Goal: Use online tool/utility: Utilize a website feature to perform a specific function

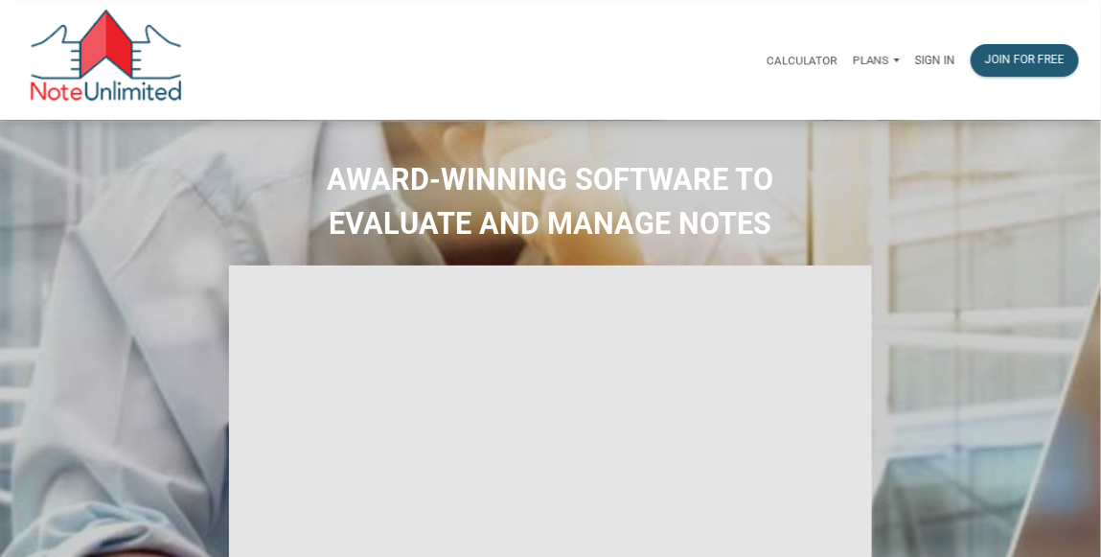
click at [965, 65] on div "Join for free" at bounding box center [1025, 60] width 124 height 52
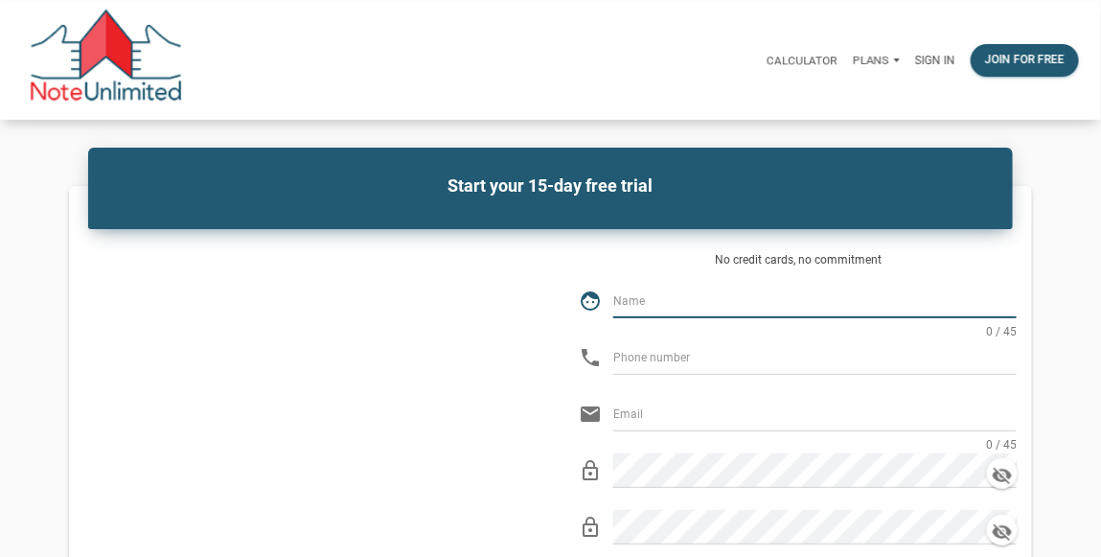
click at [948, 65] on p "Sign in" at bounding box center [935, 60] width 40 height 13
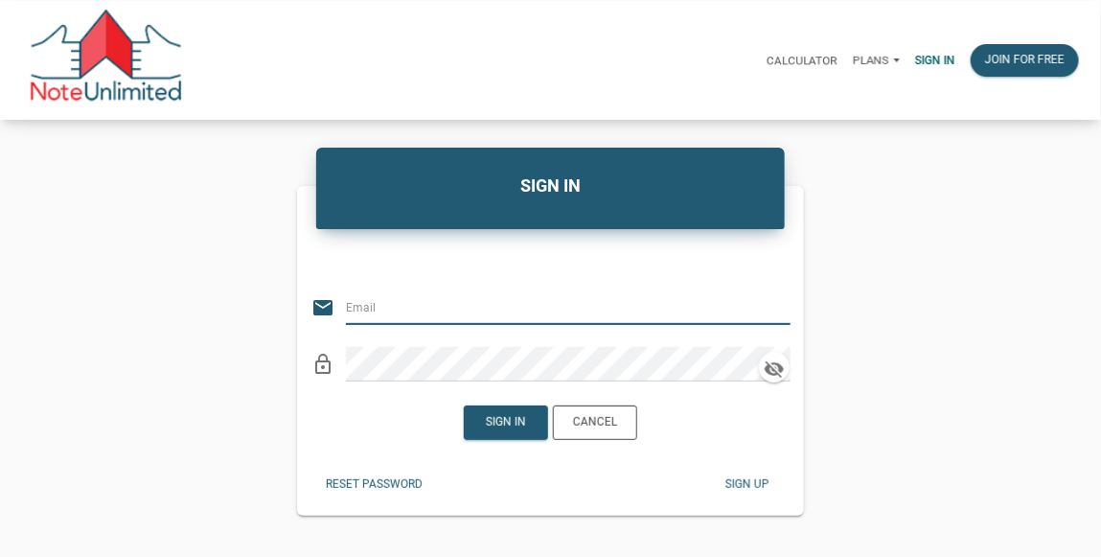
type input "[EMAIL_ADDRESS][DOMAIN_NAME]"
click at [496, 410] on div "Sign in" at bounding box center [506, 422] width 82 height 33
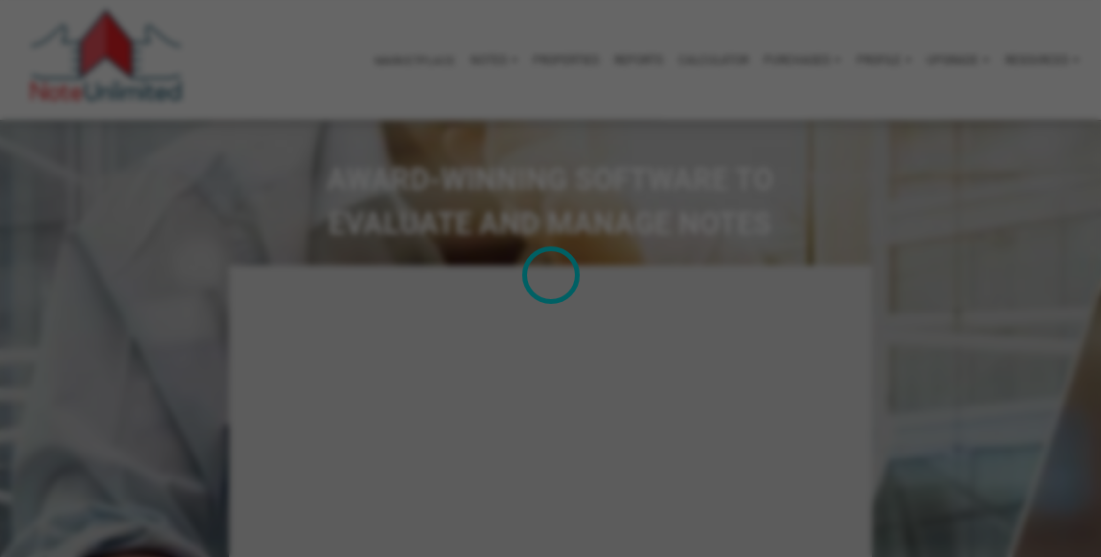
type input "Introduction to new features"
select select
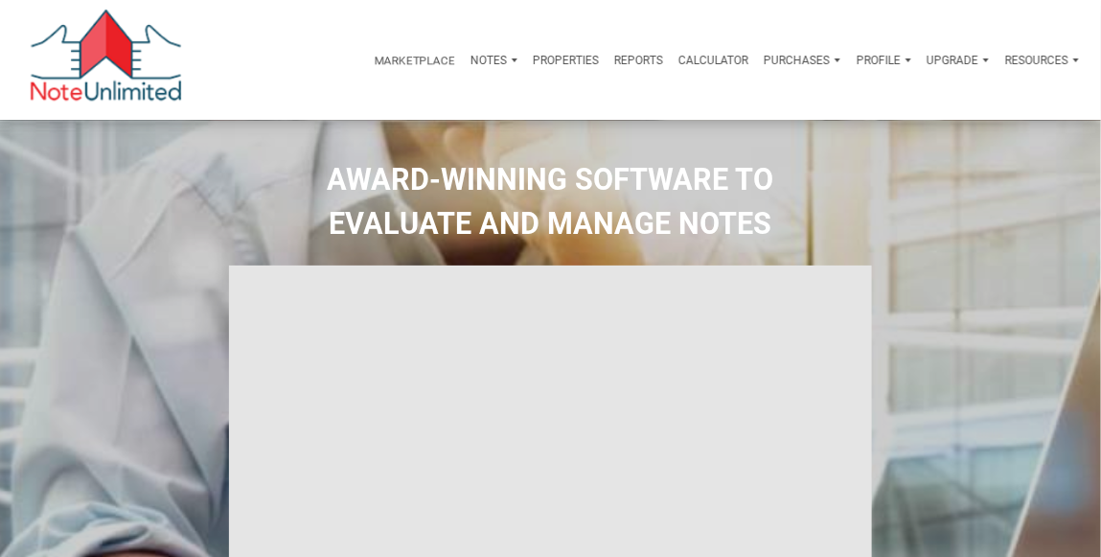
click at [706, 65] on p "Calculator" at bounding box center [713, 60] width 70 height 13
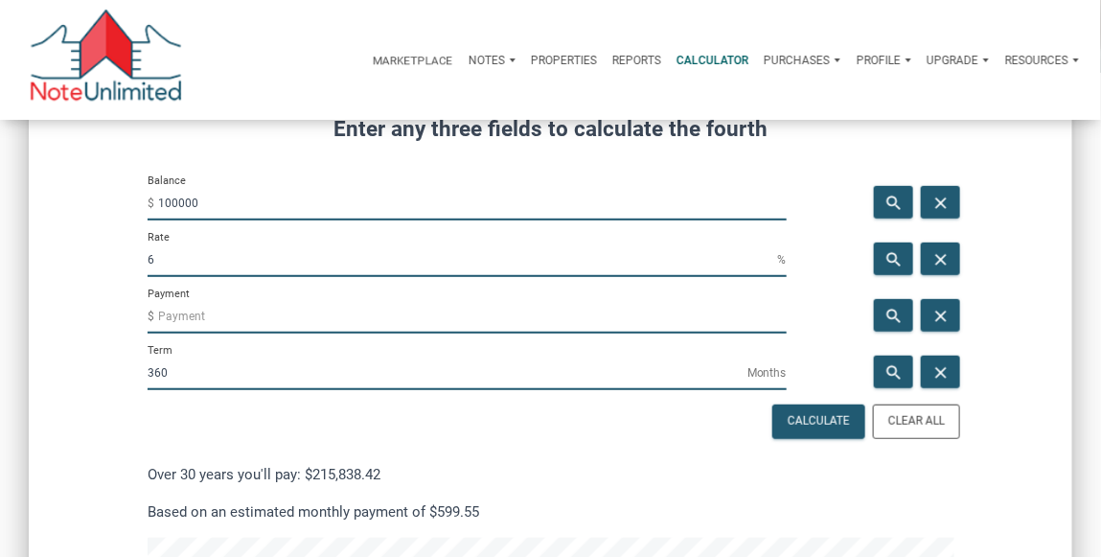
scroll to position [245, 0]
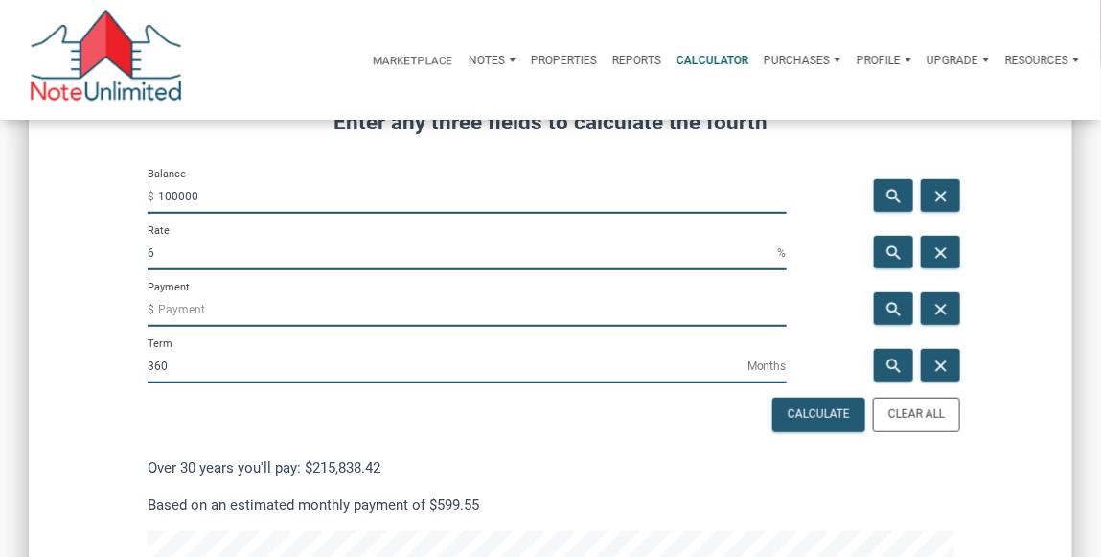
drag, startPoint x: 204, startPoint y: 198, endPoint x: 148, endPoint y: 195, distance: 55.6
click at [152, 196] on div "Balance $ 100000" at bounding box center [467, 190] width 639 height 47
type input "60000"
click at [185, 261] on input "6" at bounding box center [463, 253] width 630 height 34
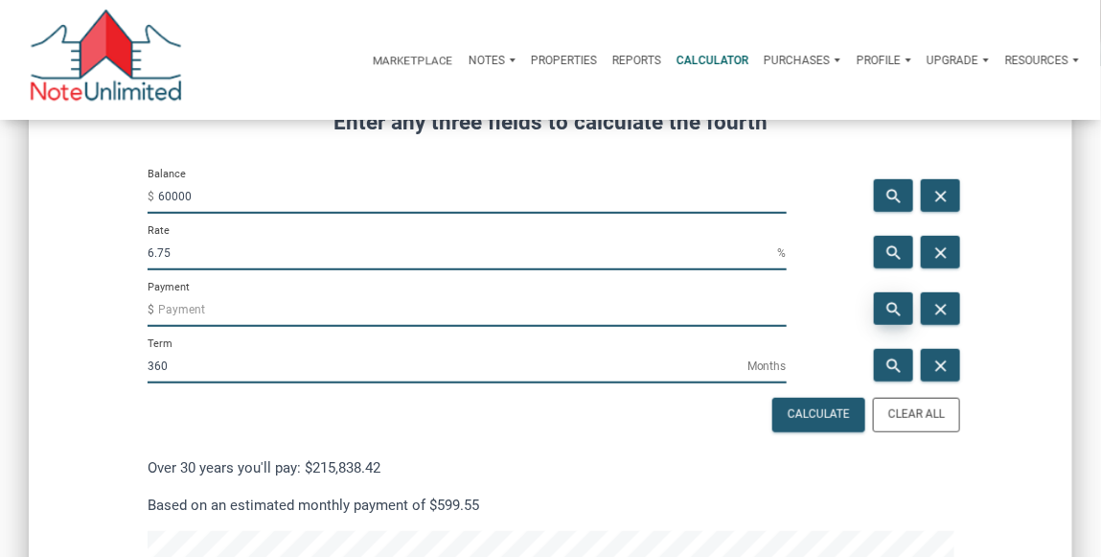
type input "6.75"
click at [889, 307] on icon "search" at bounding box center [893, 309] width 23 height 19
type input "-389.16"
drag, startPoint x: 173, startPoint y: 313, endPoint x: 142, endPoint y: 312, distance: 31.6
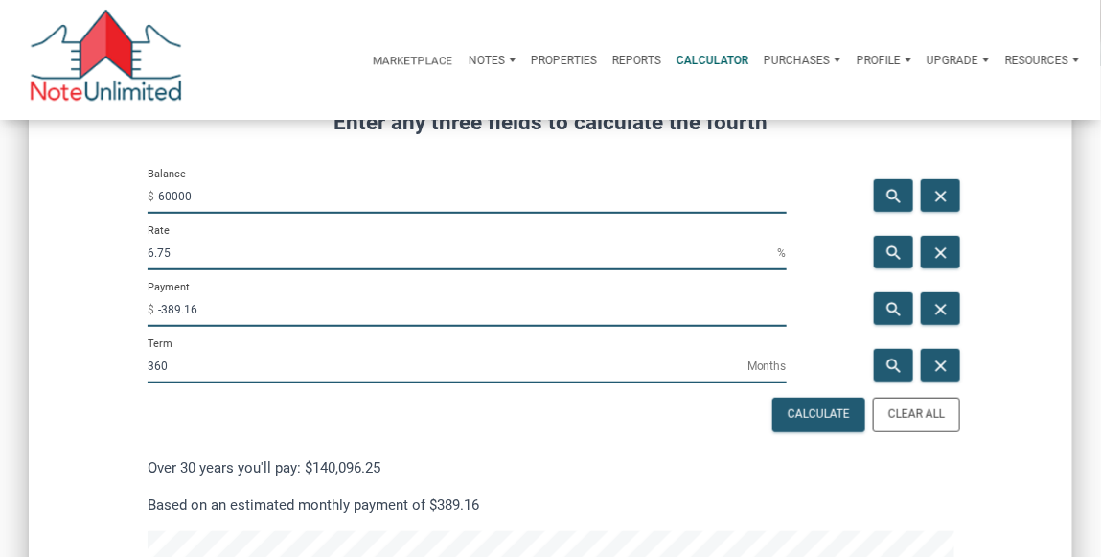
click at [160, 312] on input "-389.16" at bounding box center [472, 309] width 628 height 34
click at [168, 197] on input "60000" at bounding box center [472, 196] width 628 height 34
drag, startPoint x: 198, startPoint y: 195, endPoint x: 132, endPoint y: 197, distance: 66.1
click at [138, 190] on div "Balance $ 60000" at bounding box center [467, 195] width 668 height 57
type input "105000"
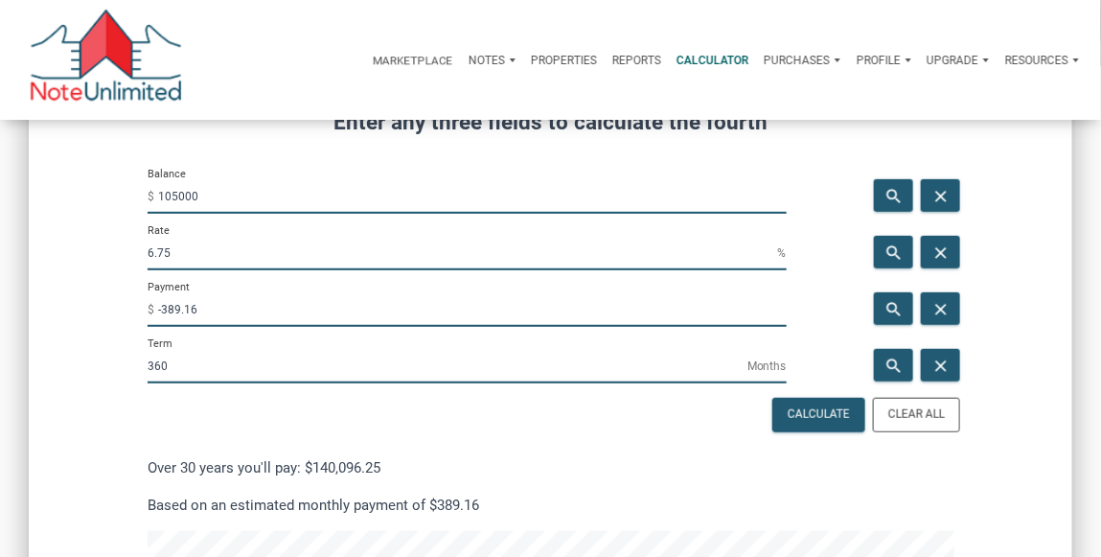
drag, startPoint x: 146, startPoint y: 244, endPoint x: 81, endPoint y: 237, distance: 64.6
drag, startPoint x: 159, startPoint y: 307, endPoint x: 94, endPoint y: 302, distance: 65.4
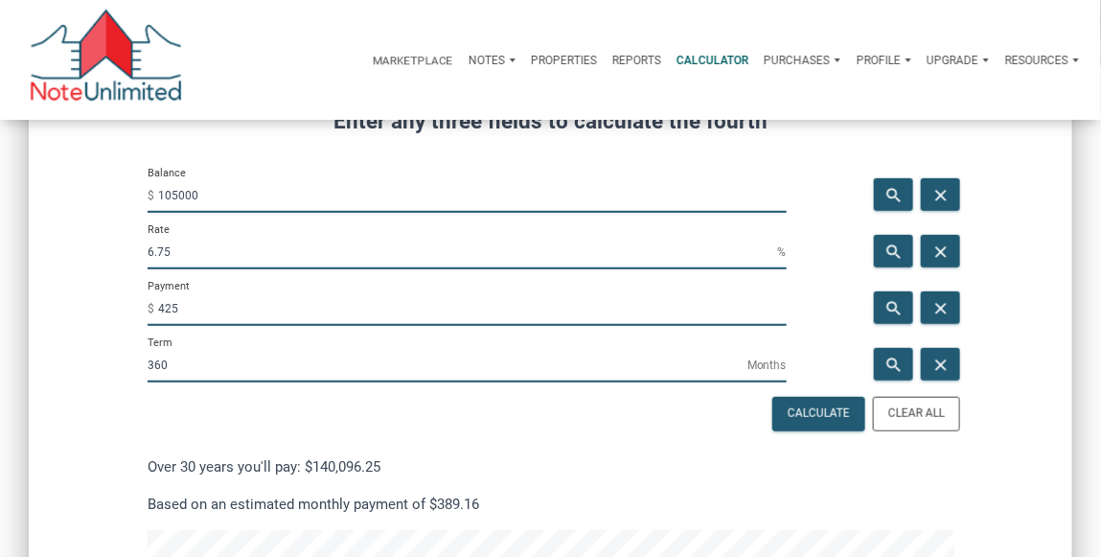
type input "425"
click at [884, 250] on icon "search" at bounding box center [893, 251] width 23 height 19
type input "2.69"
type input "-425"
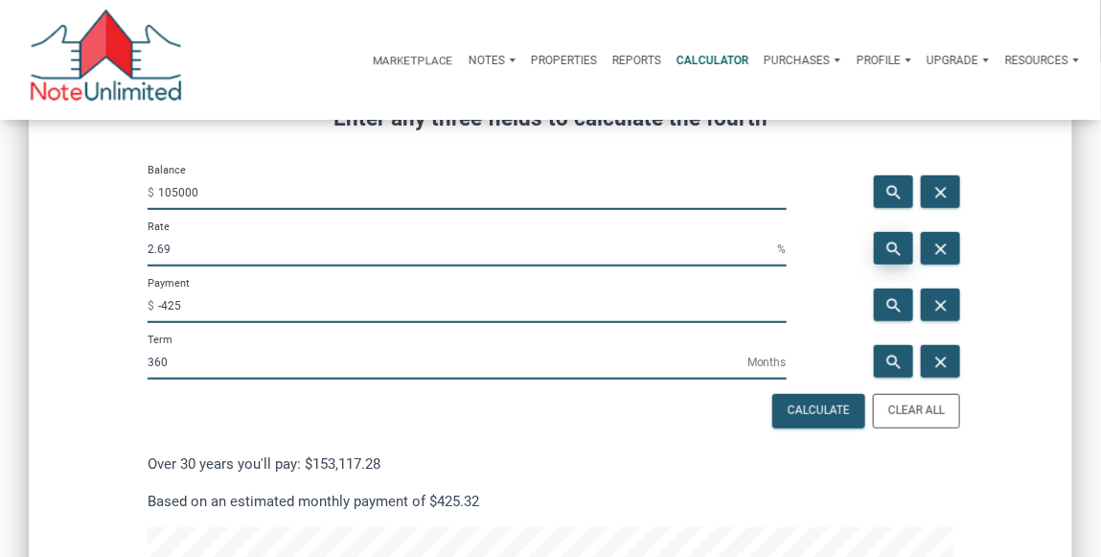
scroll to position [1557, 1043]
drag, startPoint x: 158, startPoint y: 250, endPoint x: 147, endPoint y: 251, distance: 11.5
click at [147, 251] on div "Rate 2.69 %" at bounding box center [467, 247] width 668 height 57
click at [186, 303] on input "-425" at bounding box center [472, 305] width 628 height 34
drag, startPoint x: 181, startPoint y: 259, endPoint x: 116, endPoint y: 248, distance: 66.0
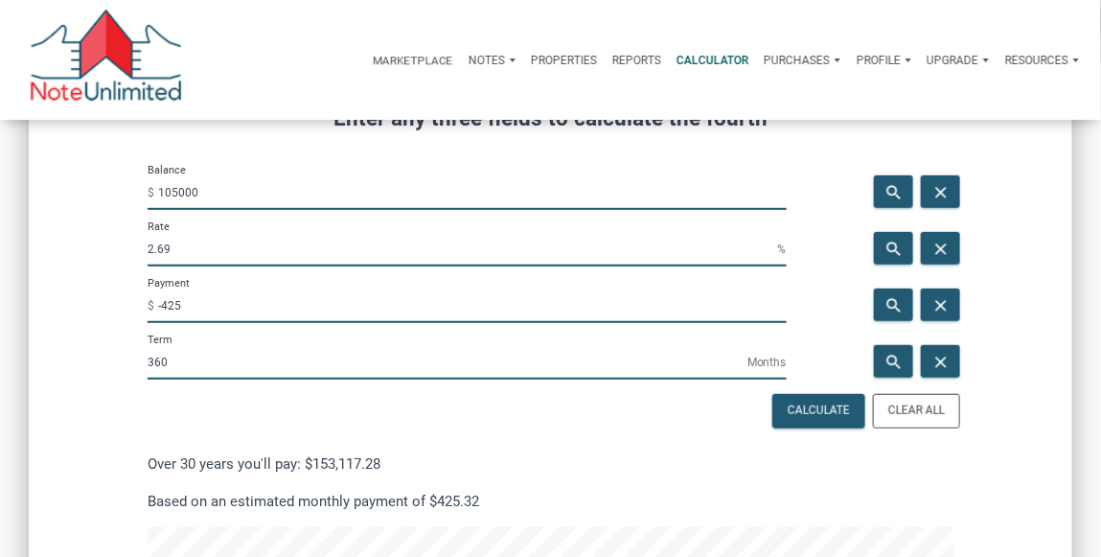
type input "3"
drag, startPoint x: 881, startPoint y: 306, endPoint x: 279, endPoint y: 316, distance: 602.6
click at [881, 306] on div "search" at bounding box center [893, 304] width 39 height 33
type input "-442.68"
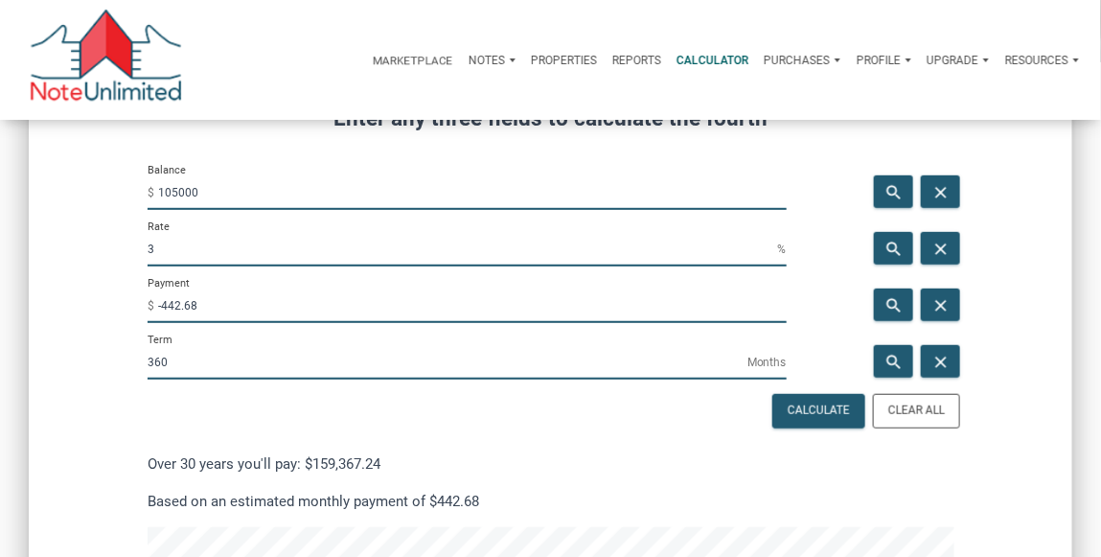
drag, startPoint x: 257, startPoint y: 305, endPoint x: 5, endPoint y: 318, distance: 252.3
drag, startPoint x: 220, startPoint y: 309, endPoint x: 115, endPoint y: 304, distance: 105.5
drag, startPoint x: 205, startPoint y: 194, endPoint x: 128, endPoint y: 193, distance: 76.7
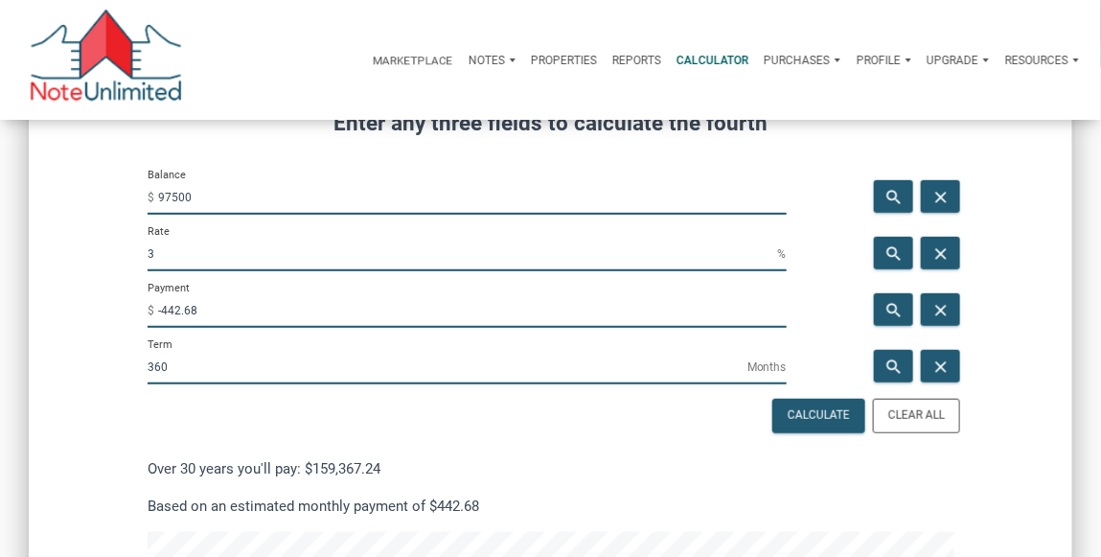
type input "97500"
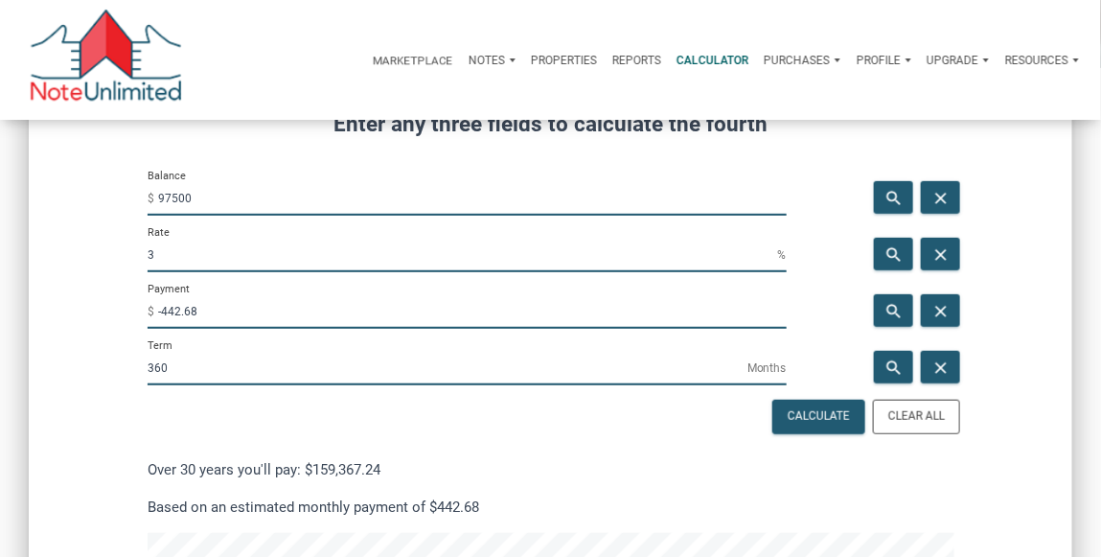
drag, startPoint x: 177, startPoint y: 257, endPoint x: 107, endPoint y: 258, distance: 69.9
drag, startPoint x: 215, startPoint y: 320, endPoint x: 106, endPoint y: 319, distance: 108.2
type input "-450"
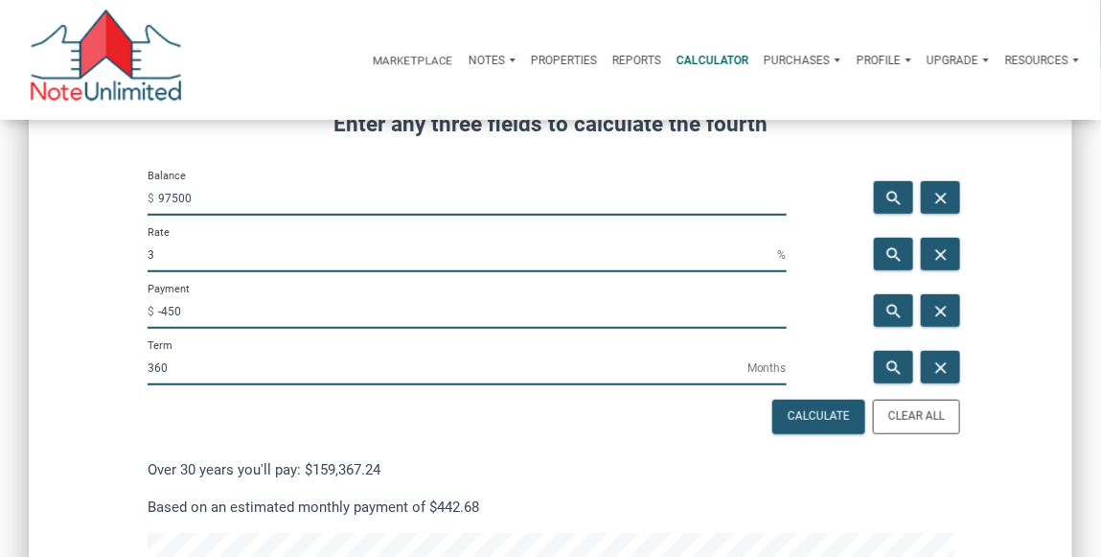
drag, startPoint x: 209, startPoint y: 258, endPoint x: 62, endPoint y: 255, distance: 146.6
type input "0"
click at [907, 371] on div "search" at bounding box center [893, 368] width 39 height 33
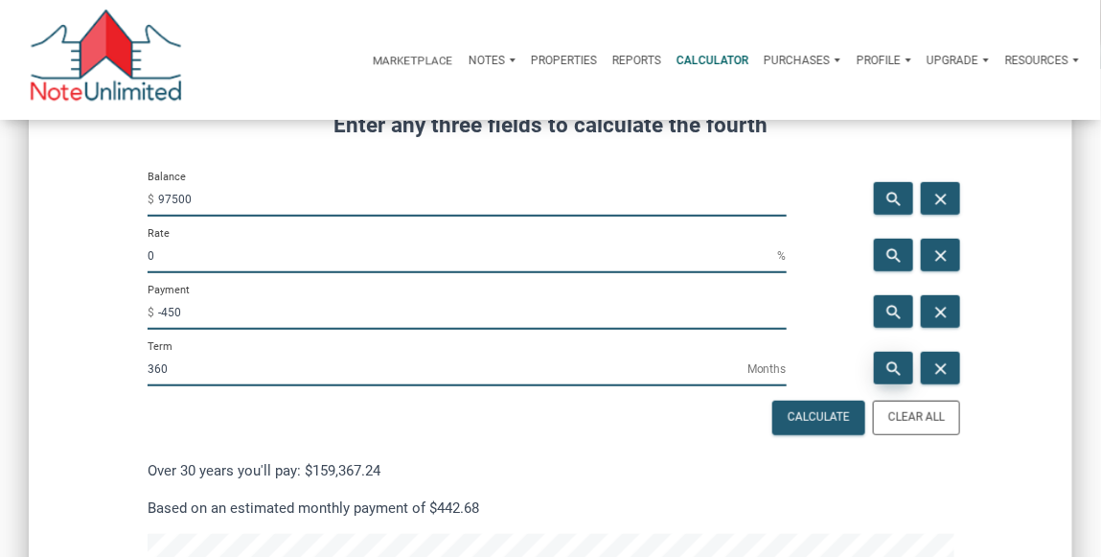
type input "217"
click at [184, 314] on input "-450" at bounding box center [472, 312] width 628 height 34
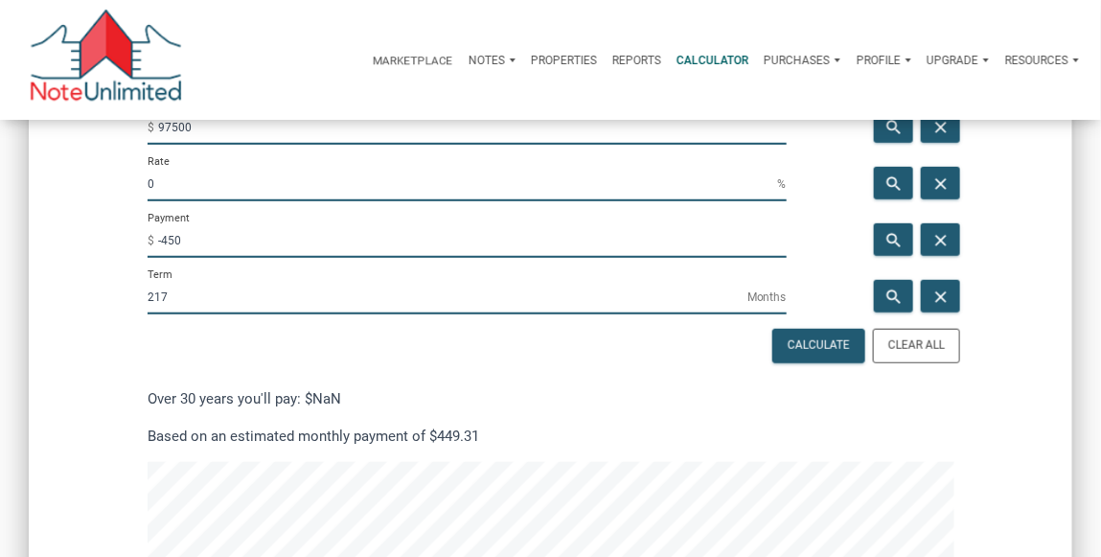
scroll to position [315, 0]
drag, startPoint x: 179, startPoint y: 301, endPoint x: 99, endPoint y: 296, distance: 80.6
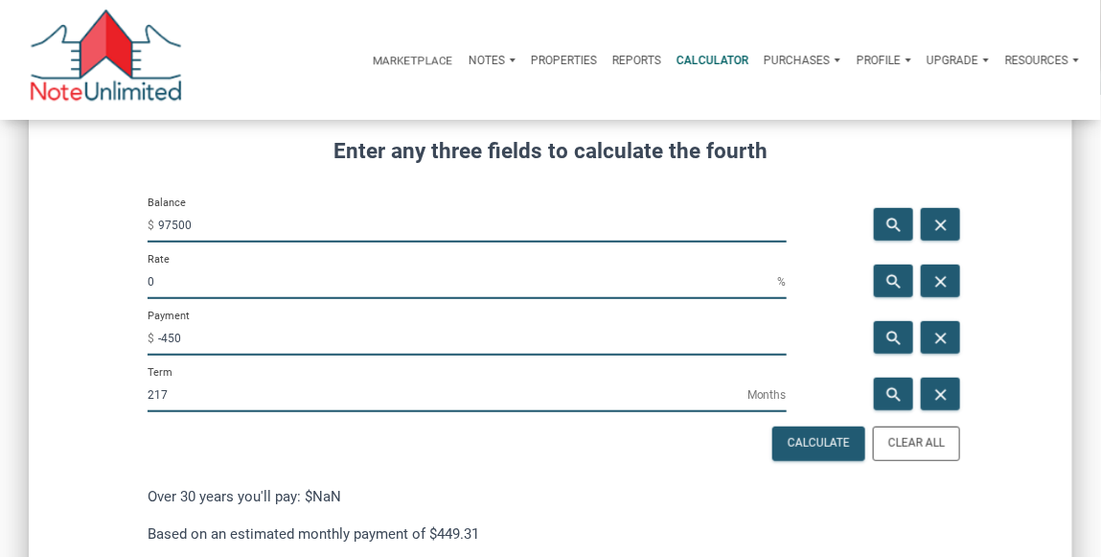
scroll to position [223, 0]
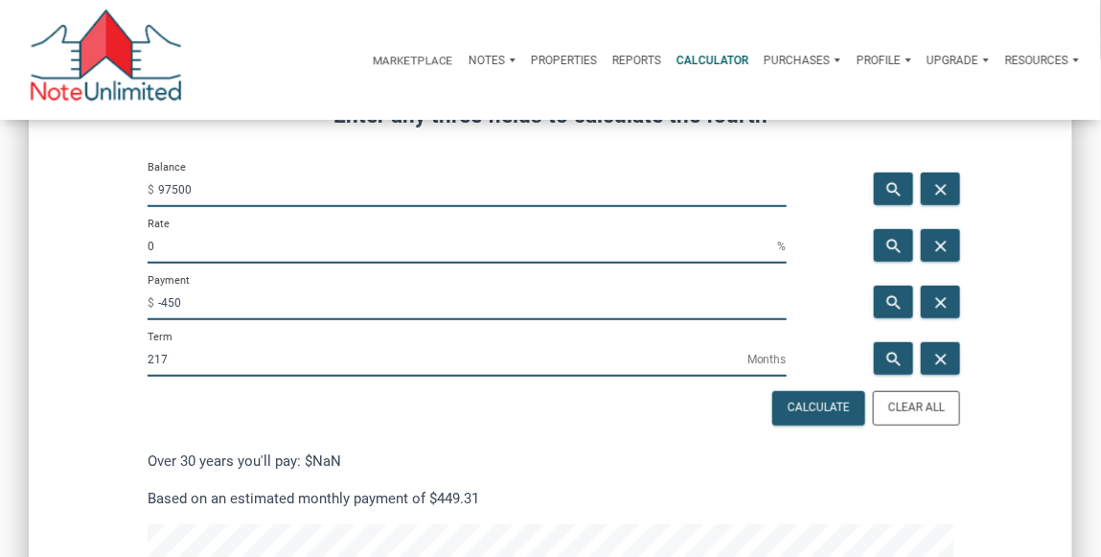
scroll to position [249, 0]
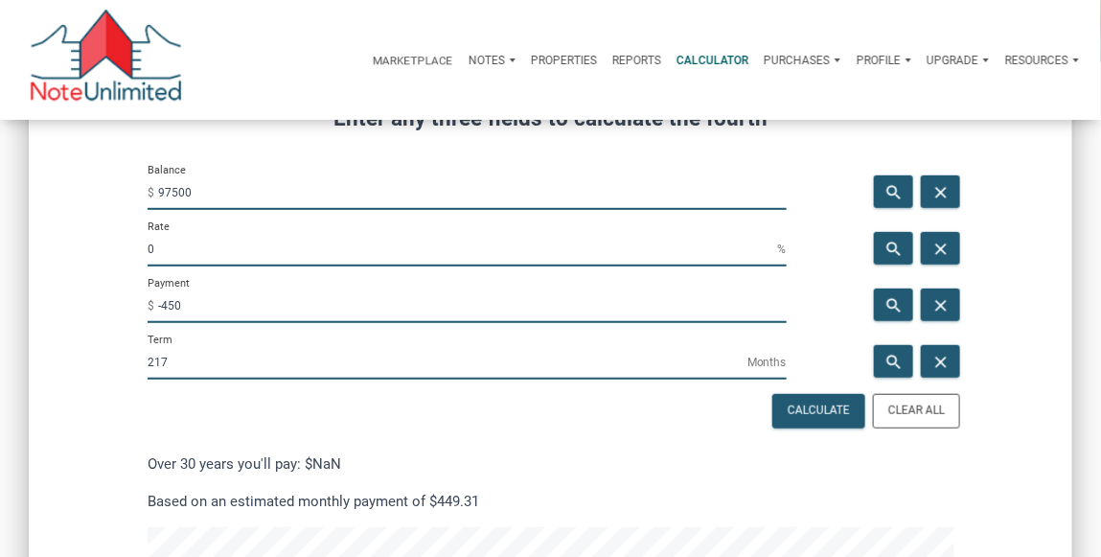
drag, startPoint x: 163, startPoint y: 255, endPoint x: 131, endPoint y: 254, distance: 31.6
click at [139, 255] on div "Rate 0 %" at bounding box center [467, 247] width 668 height 57
type input "2.69"
click at [885, 307] on icon "search" at bounding box center [893, 305] width 23 height 19
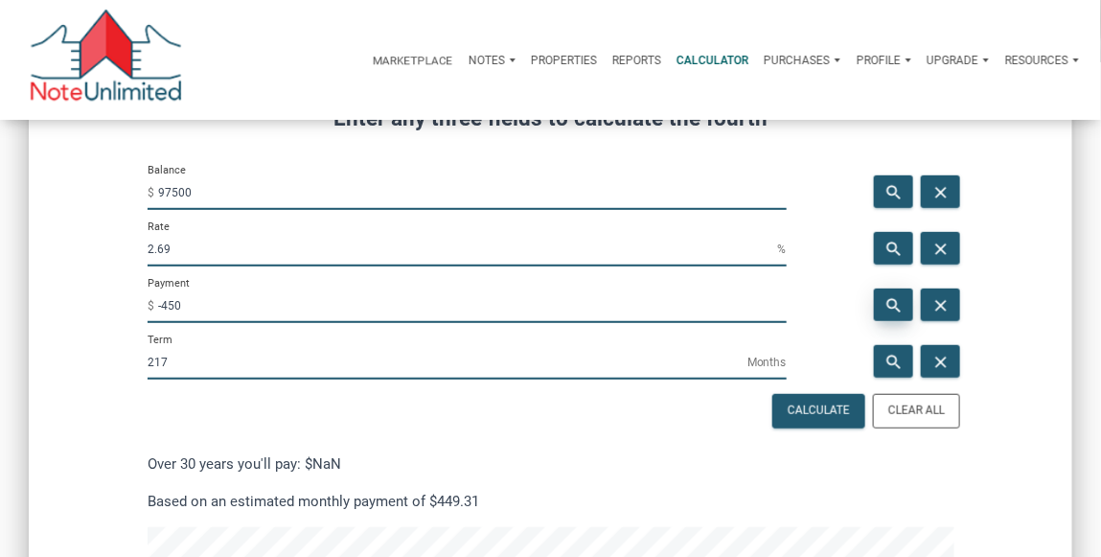
type input "-567.91"
drag, startPoint x: 281, startPoint y: 366, endPoint x: 14, endPoint y: 361, distance: 266.3
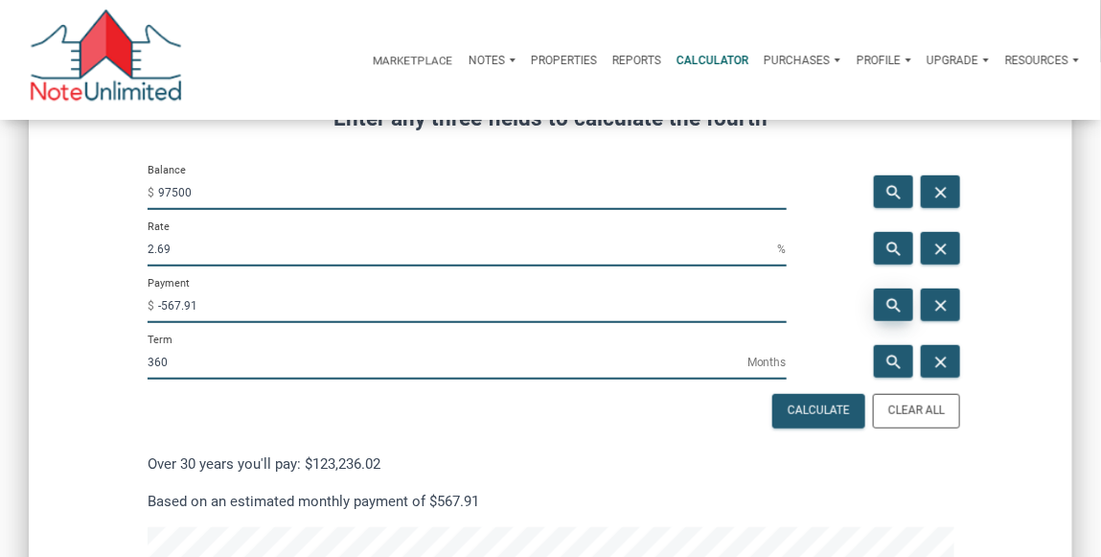
type input "360"
click at [893, 305] on icon "search" at bounding box center [893, 305] width 23 height 19
type input "-394.94"
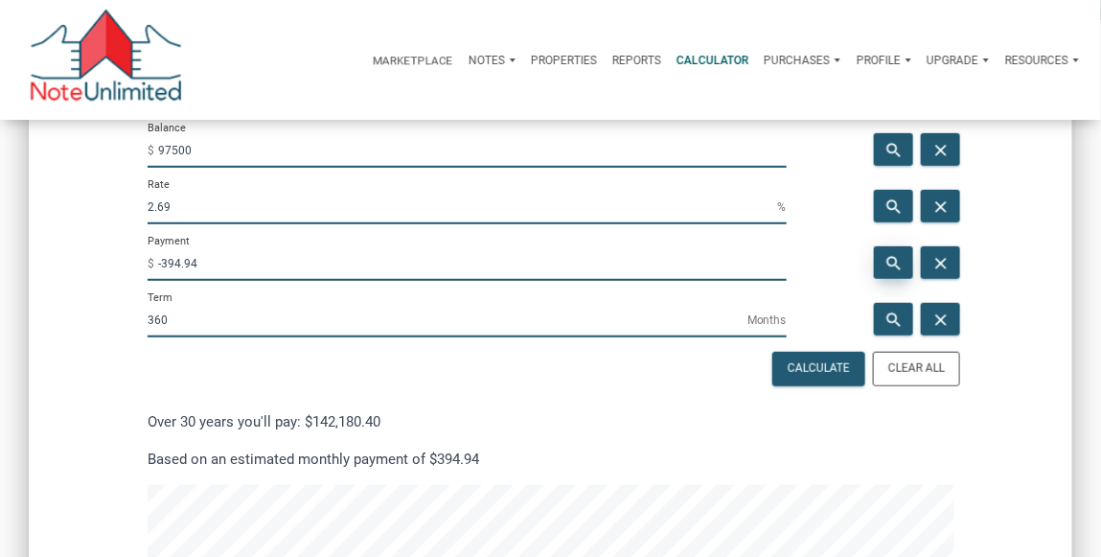
scroll to position [270, 0]
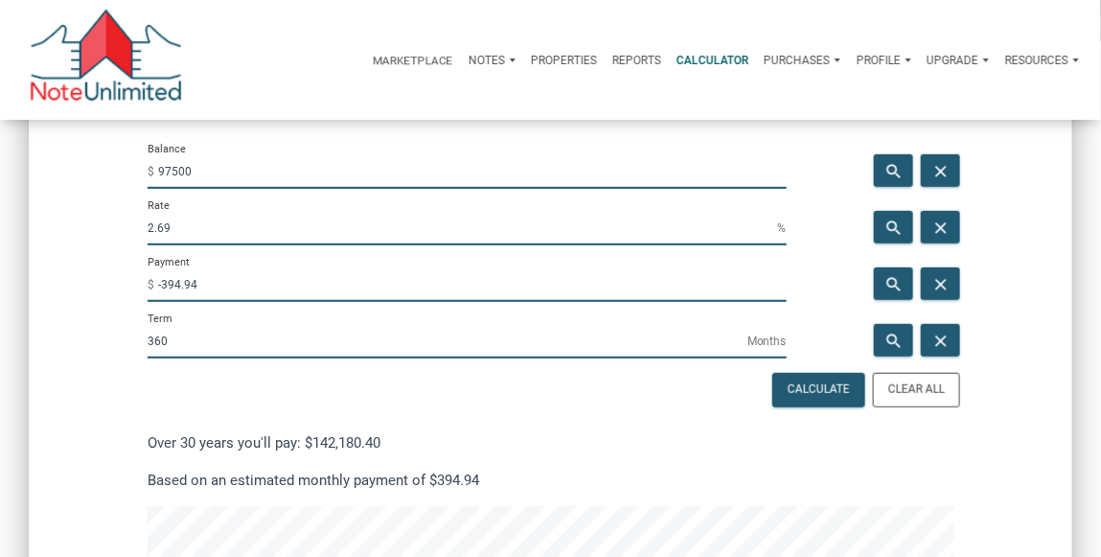
drag, startPoint x: 188, startPoint y: 230, endPoint x: 123, endPoint y: 225, distance: 65.3
type input "0"
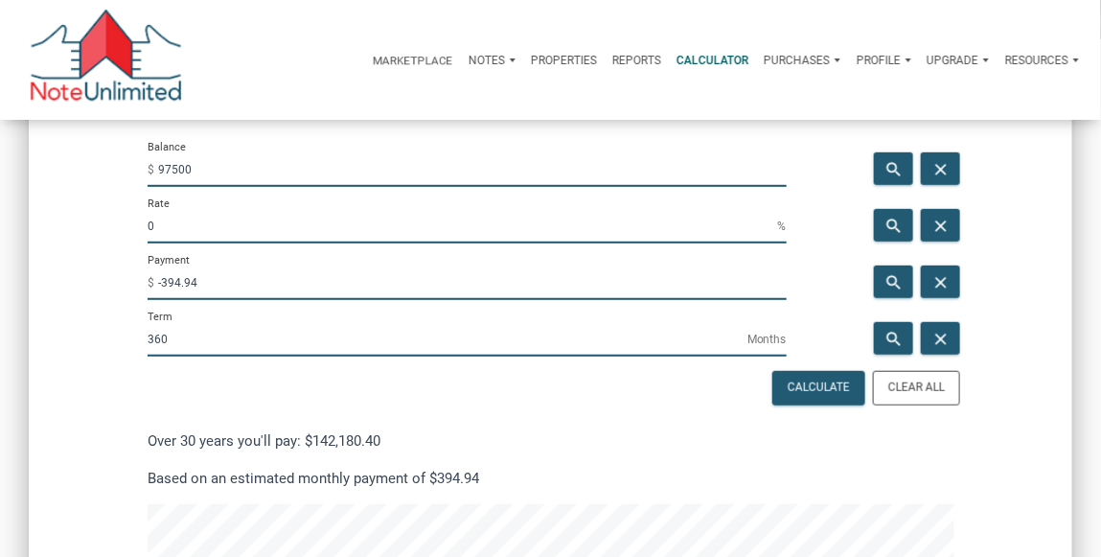
drag, startPoint x: 191, startPoint y: 351, endPoint x: 111, endPoint y: 352, distance: 79.5
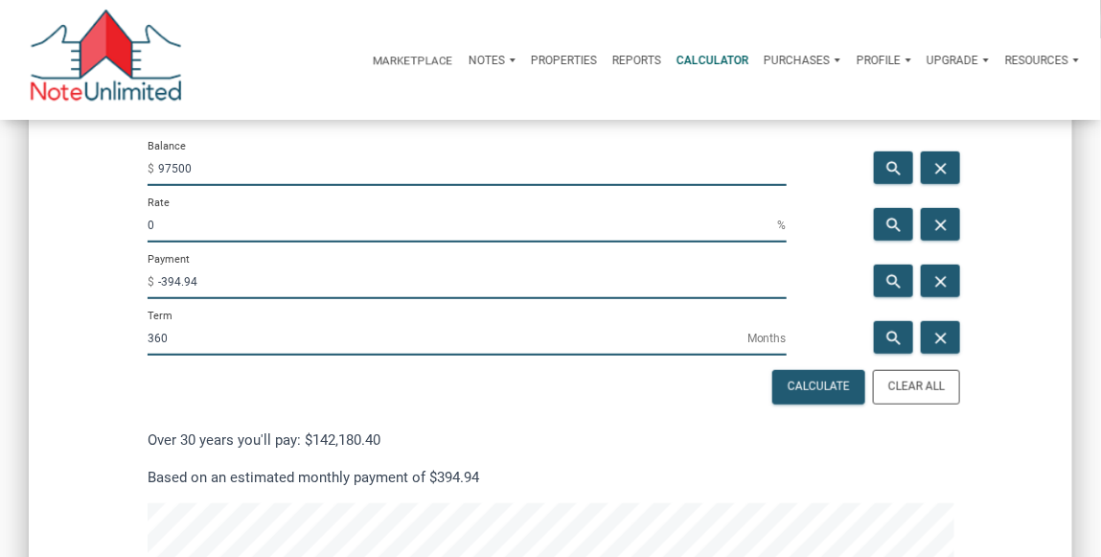
scroll to position [275, 0]
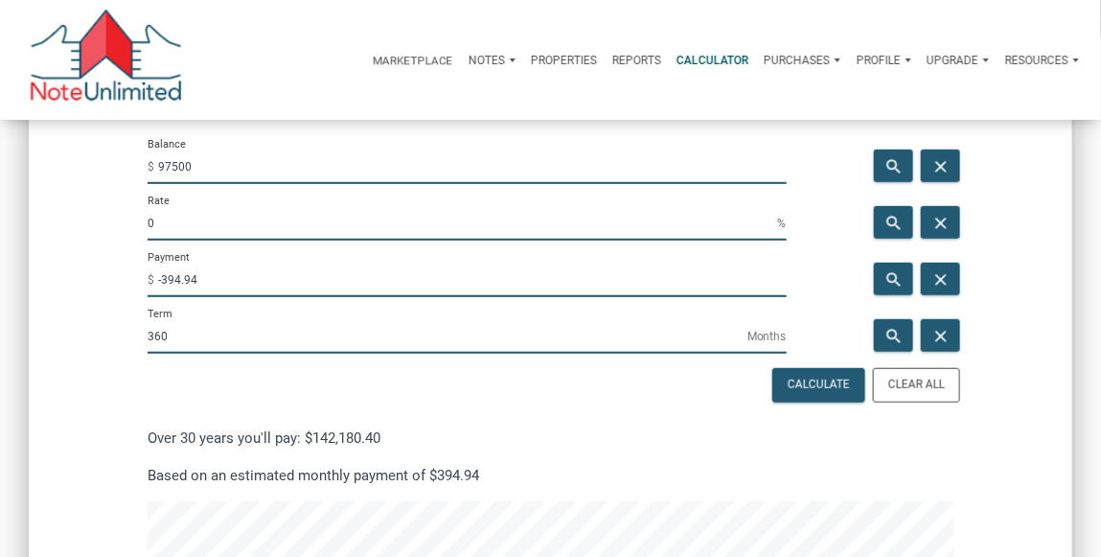
drag, startPoint x: 235, startPoint y: 283, endPoint x: 95, endPoint y: 284, distance: 139.9
click at [890, 330] on icon "search" at bounding box center [893, 336] width 23 height 19
type input "-450"
type input "217"
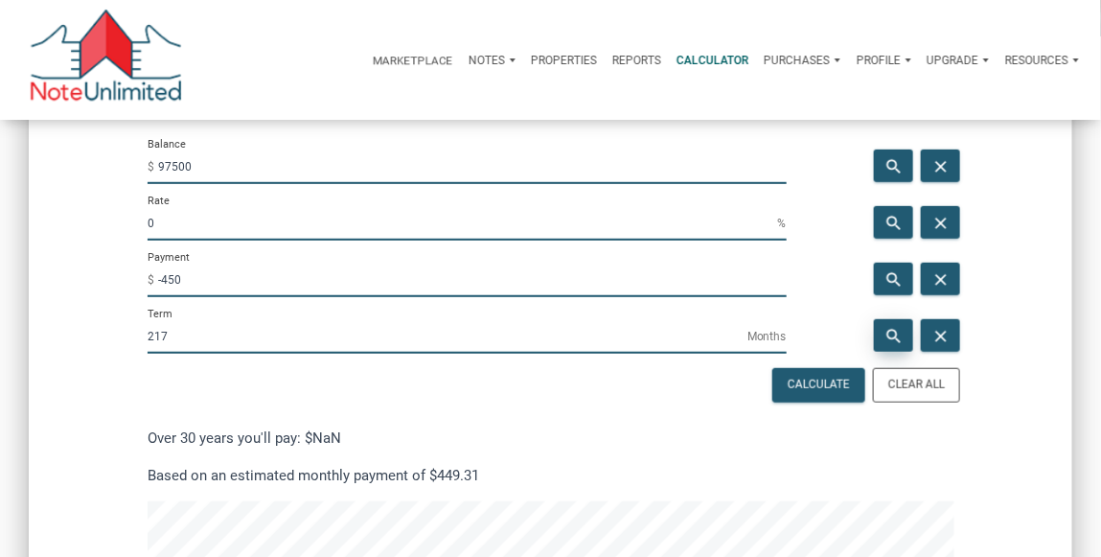
scroll to position [1557, 1043]
